Goal: Information Seeking & Learning: Understand process/instructions

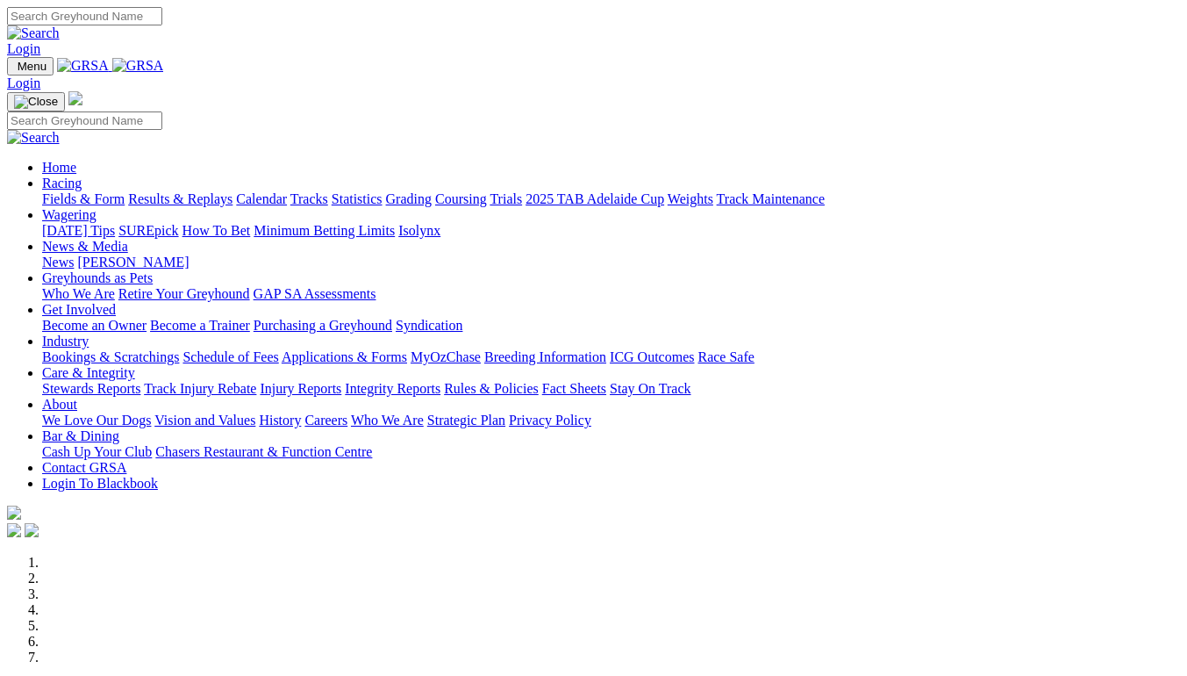
click at [89, 333] on link "Industry" at bounding box center [65, 340] width 47 height 15
click at [407, 349] on link "Applications & Forms" at bounding box center [344, 356] width 125 height 15
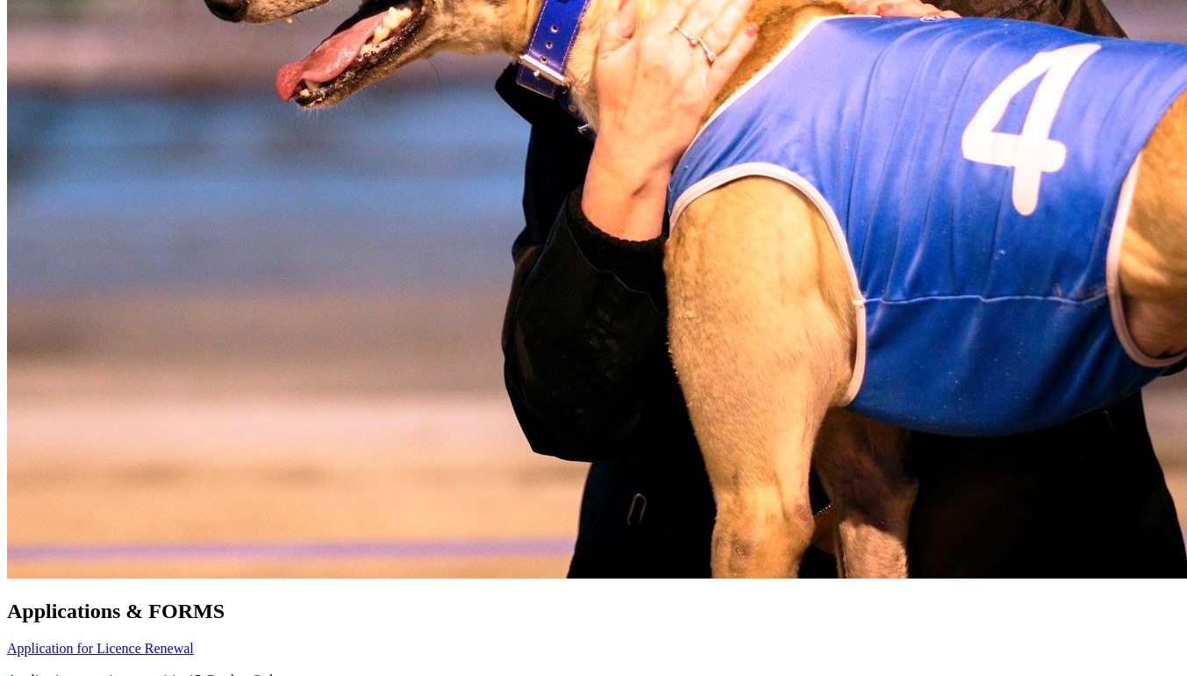
scroll to position [1131, 0]
